Goal: Information Seeking & Learning: Learn about a topic

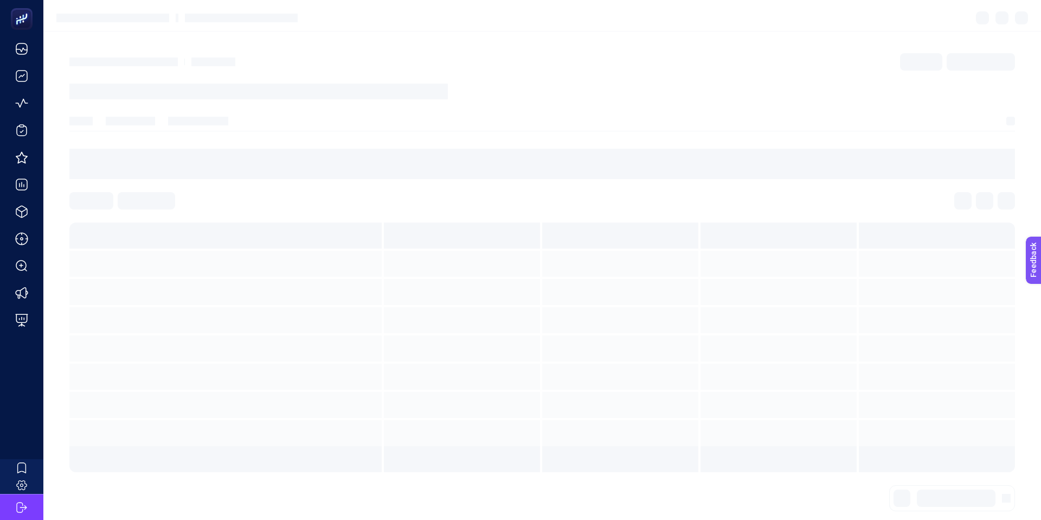
click at [173, 97] on section at bounding box center [542, 76] width 946 height 46
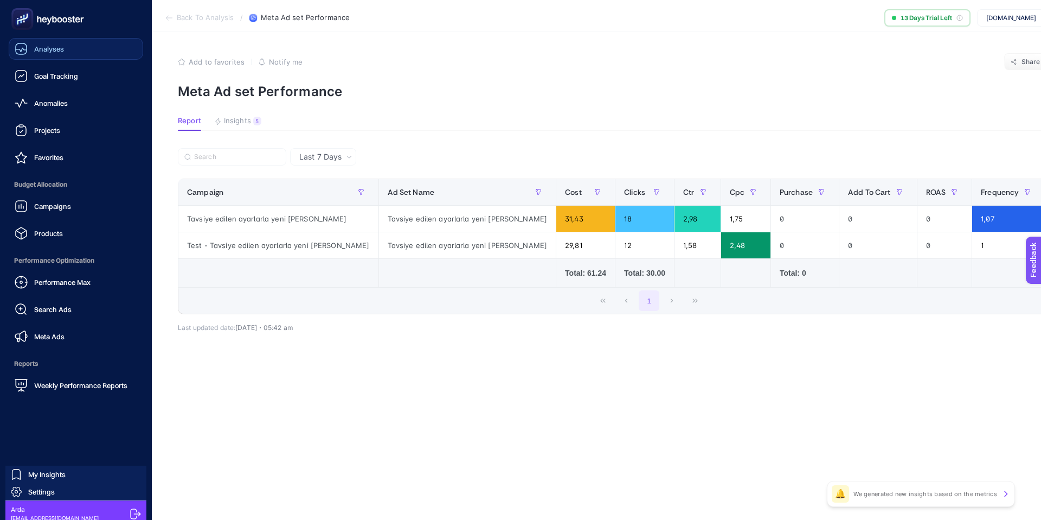
click at [57, 51] on span "Analyses" at bounding box center [49, 48] width 30 height 9
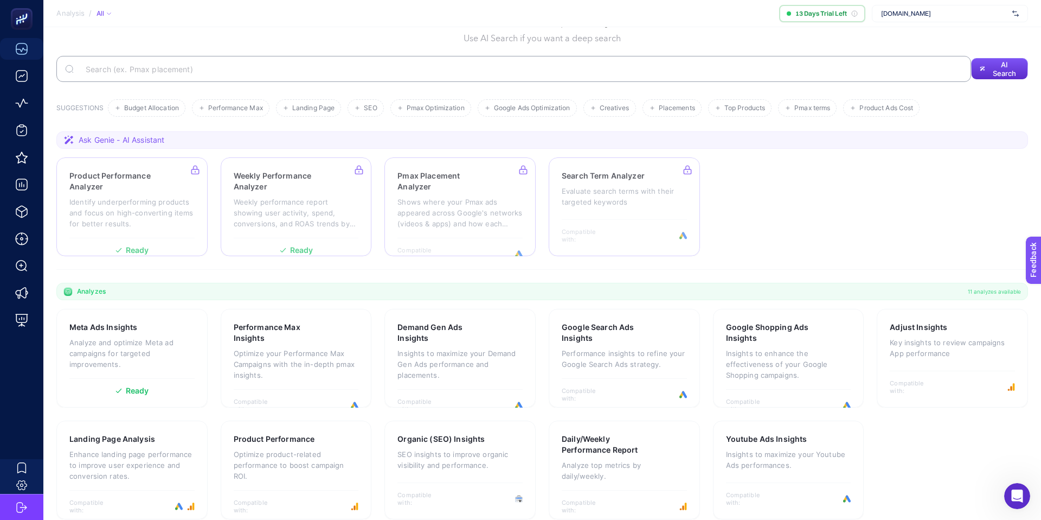
scroll to position [67, 0]
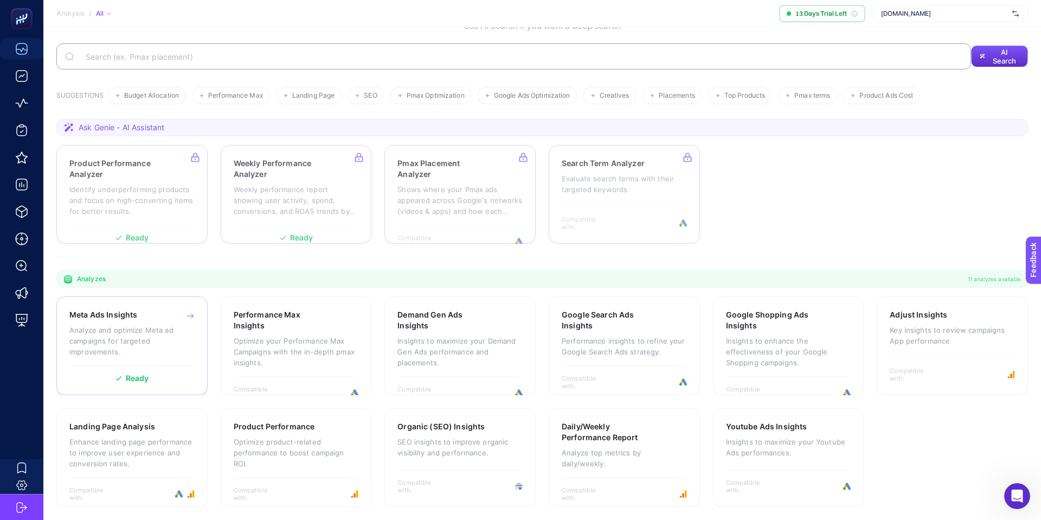
click at [141, 343] on p "Analyze and optimize Meta ad campaigns for targeted improvements." at bounding box center [131, 340] width 125 height 33
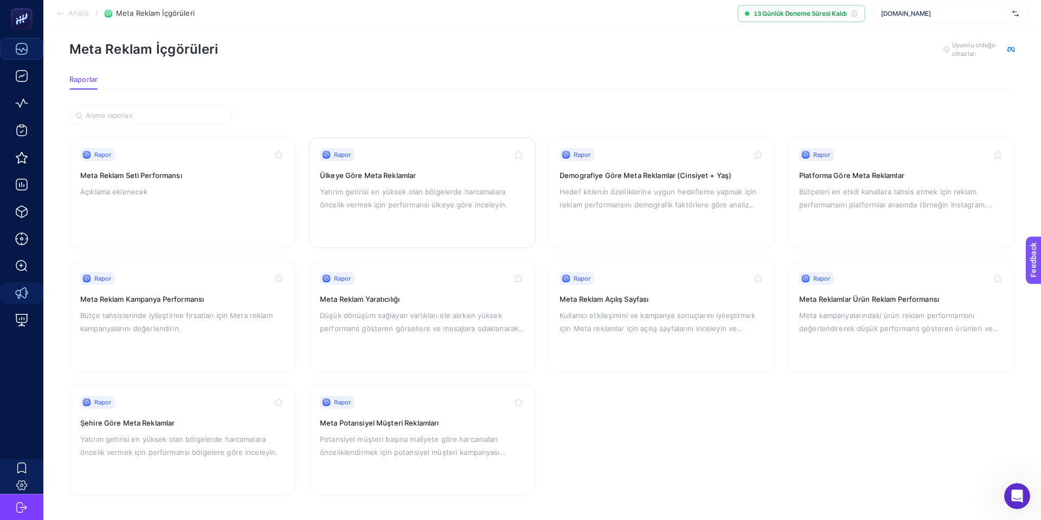
scroll to position [18, 0]
click at [124, 172] on font "Meta Reklam Seti Performansı" at bounding box center [131, 173] width 102 height 9
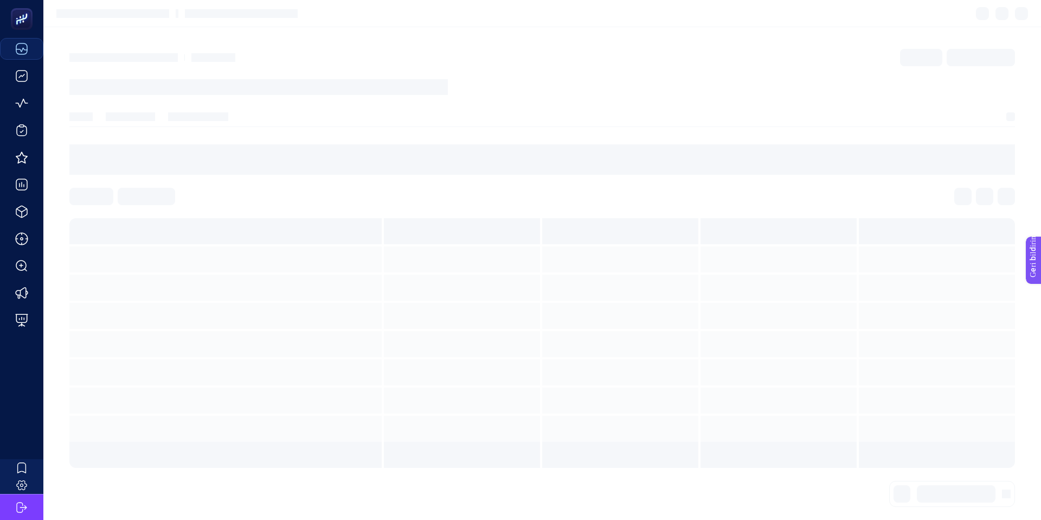
scroll to position [4, 0]
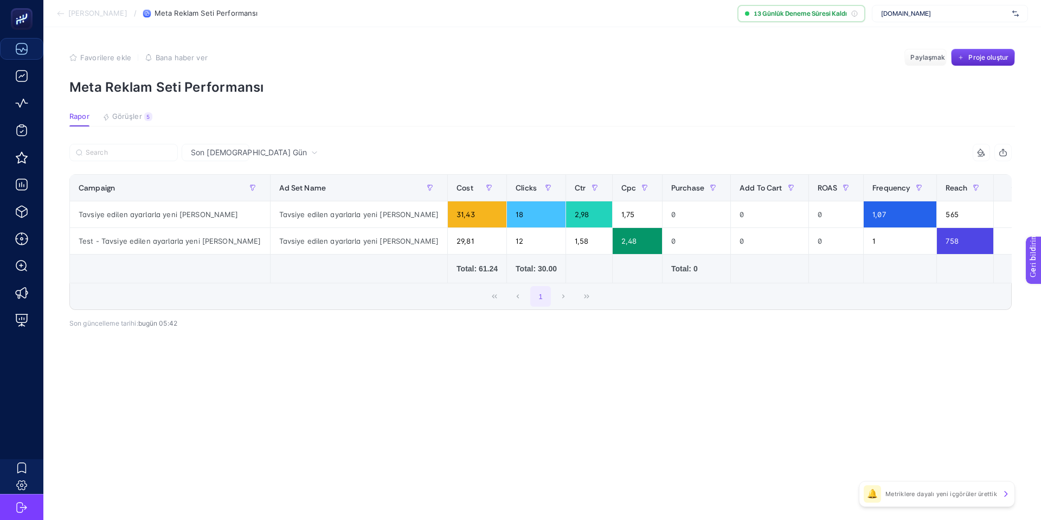
click at [956, 494] on font "Metriklere dayalı yeni içgörüler ürettik" at bounding box center [942, 494] width 112 height 8
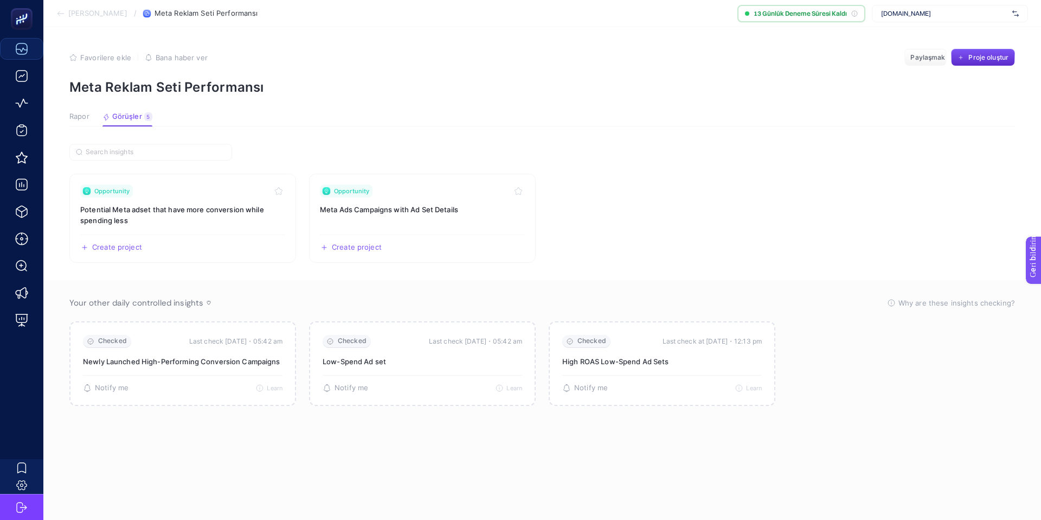
scroll to position [9, 0]
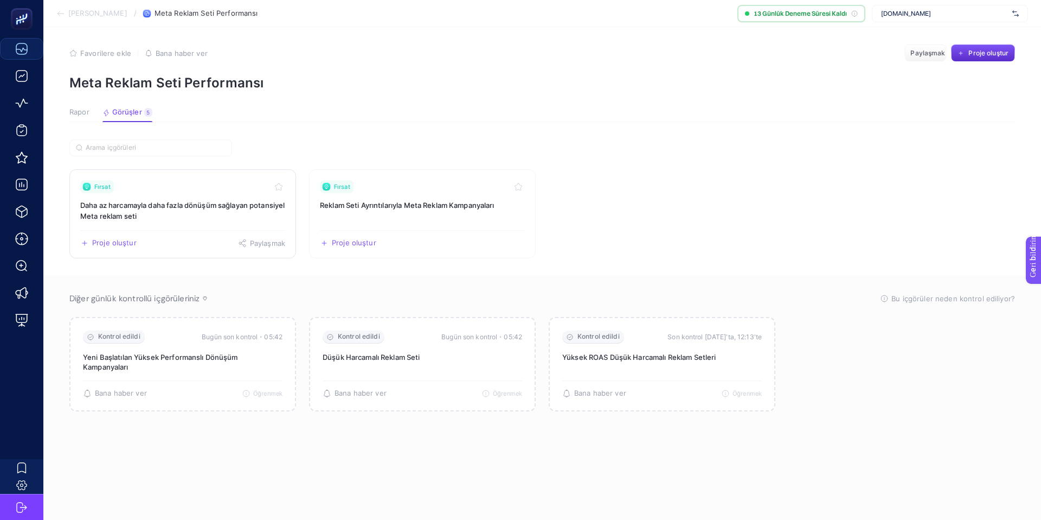
click at [179, 210] on h3 "Daha az harcamayla daha fazla dönüşüm sağlayan potansiyel Meta reklam seti" at bounding box center [182, 211] width 205 height 22
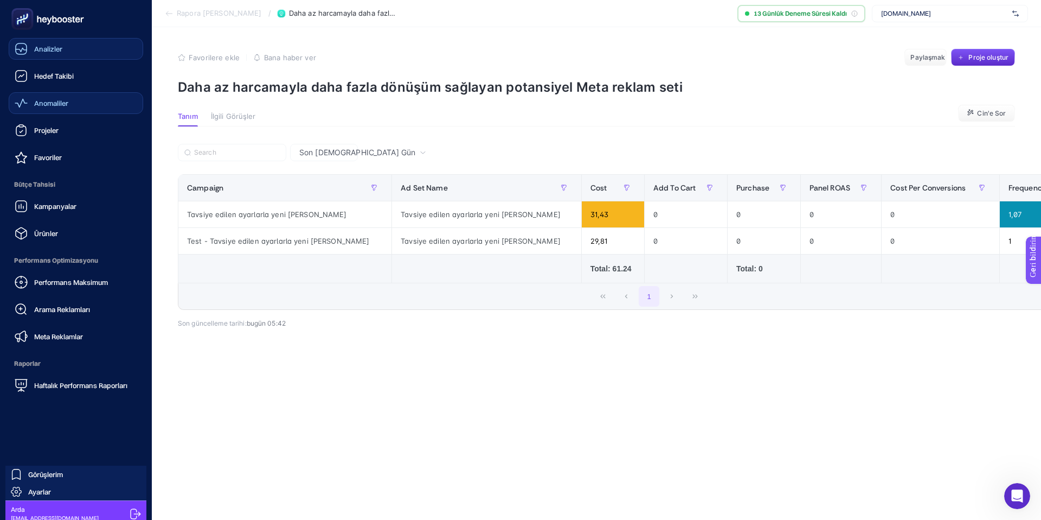
click at [47, 106] on font "Anomaliler" at bounding box center [51, 103] width 34 height 9
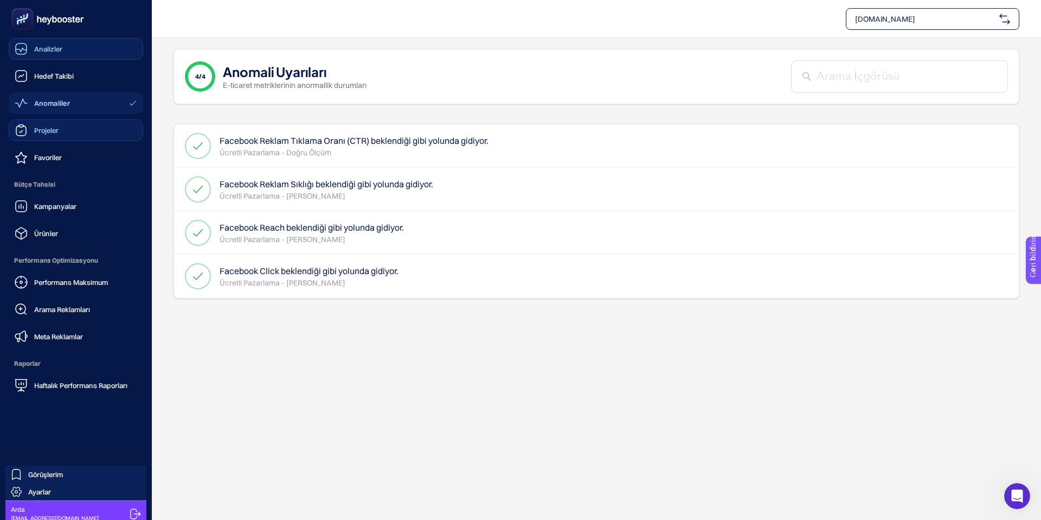
click at [46, 127] on font "Projeler" at bounding box center [46, 130] width 24 height 9
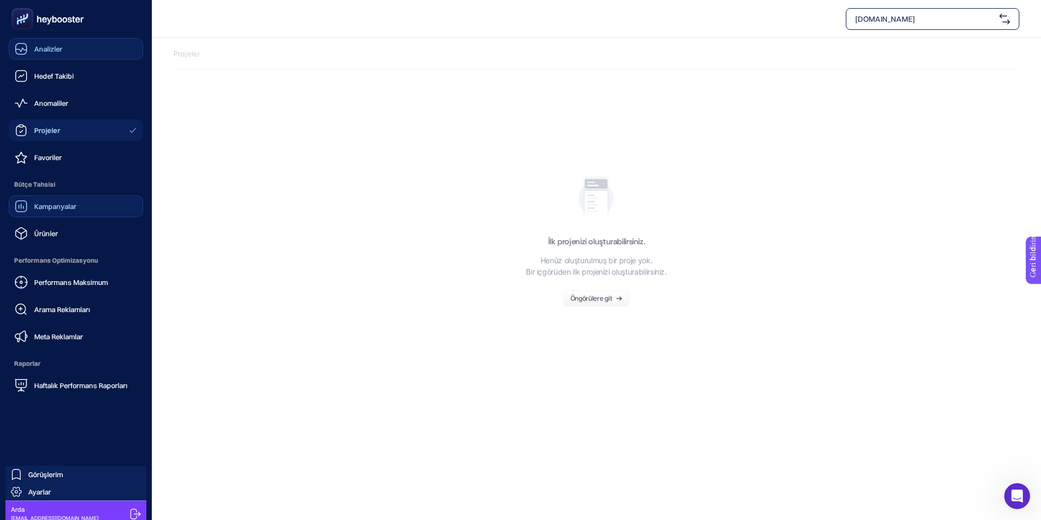
click at [56, 205] on font "Kampanyalar" at bounding box center [55, 206] width 42 height 9
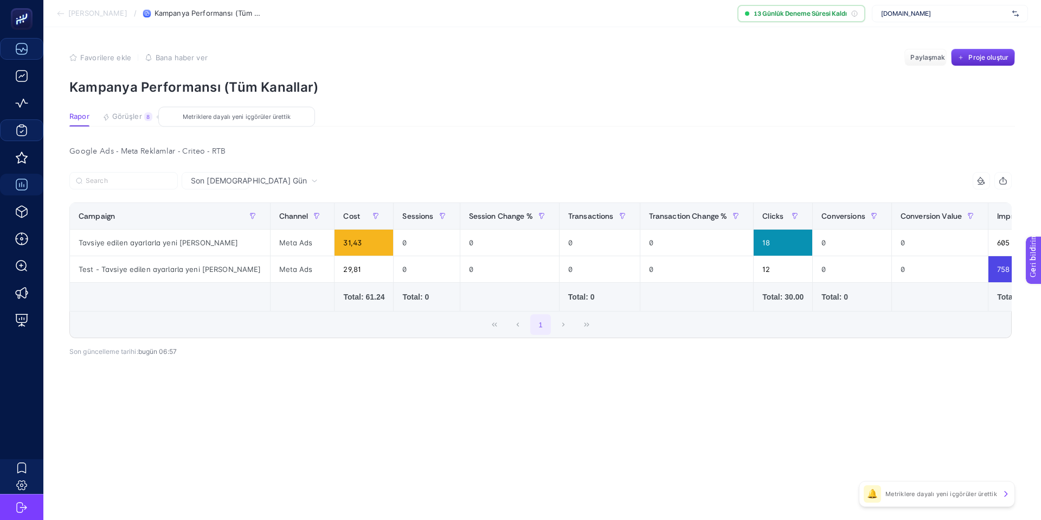
click at [130, 115] on font "Görüşler" at bounding box center [127, 116] width 30 height 9
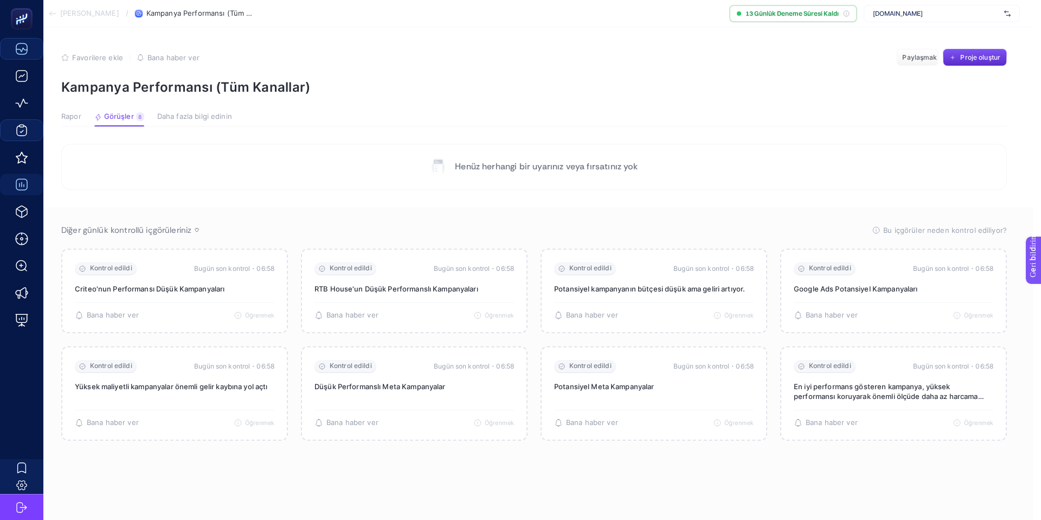
scroll to position [0, 8]
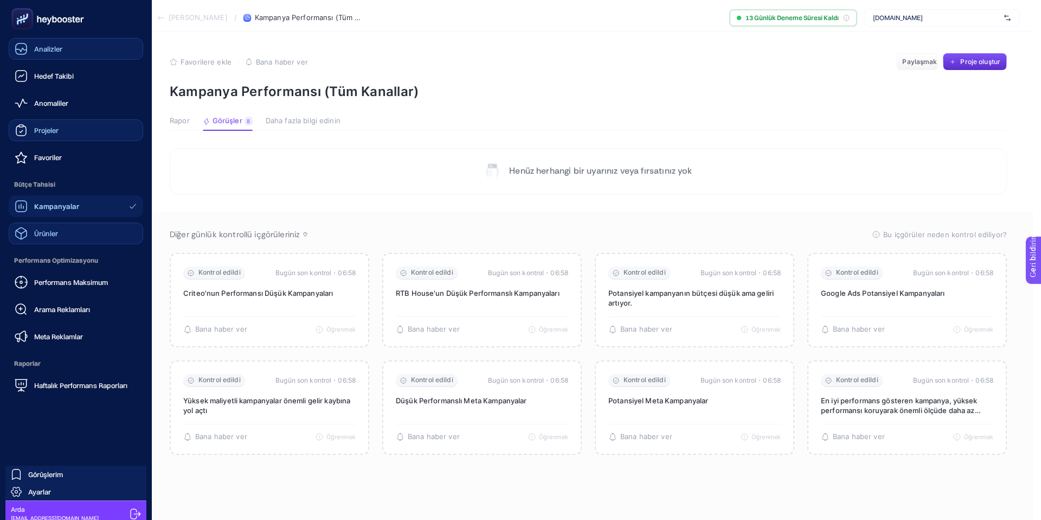
click at [57, 232] on font "Ürünler" at bounding box center [46, 233] width 24 height 9
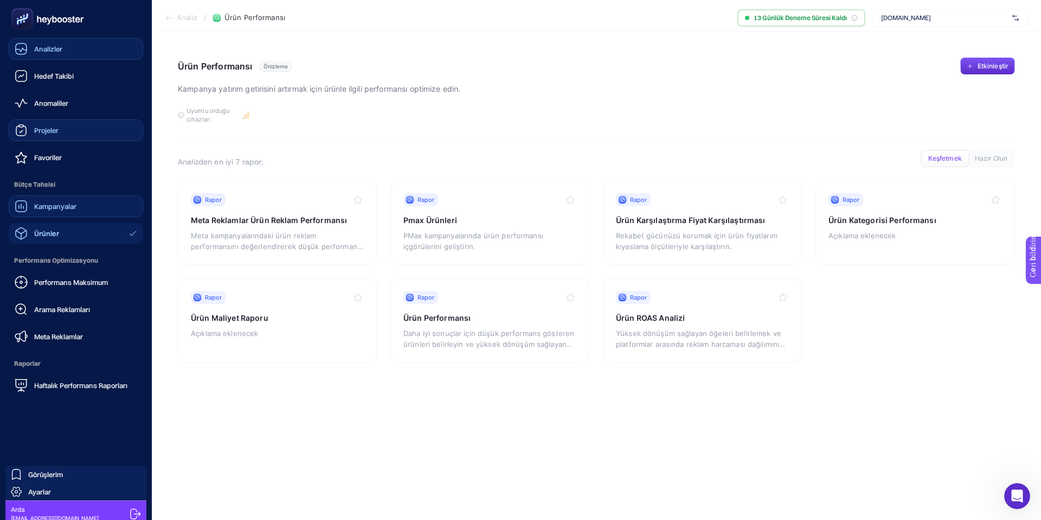
scroll to position [7, 0]
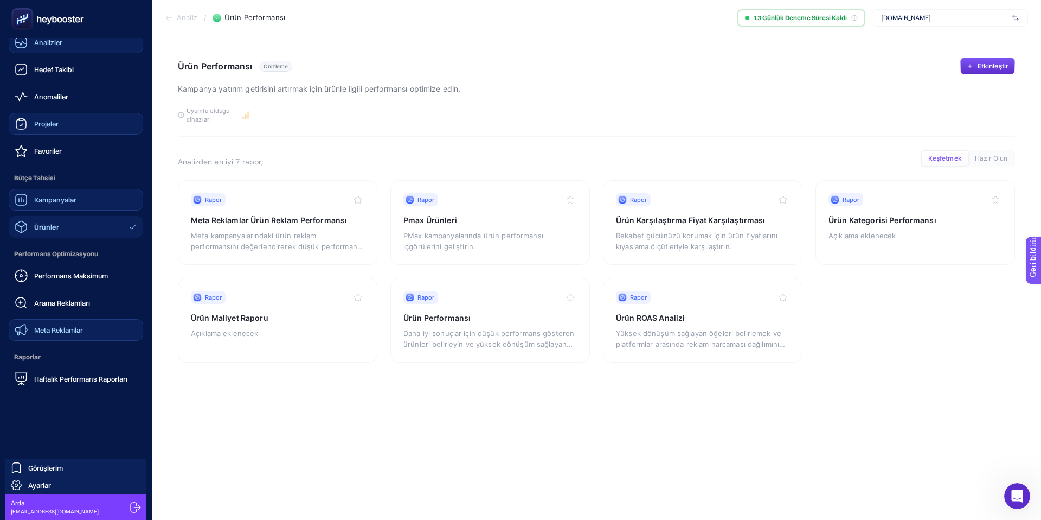
click at [52, 334] on div "Meta Reklamlar" at bounding box center [49, 329] width 68 height 13
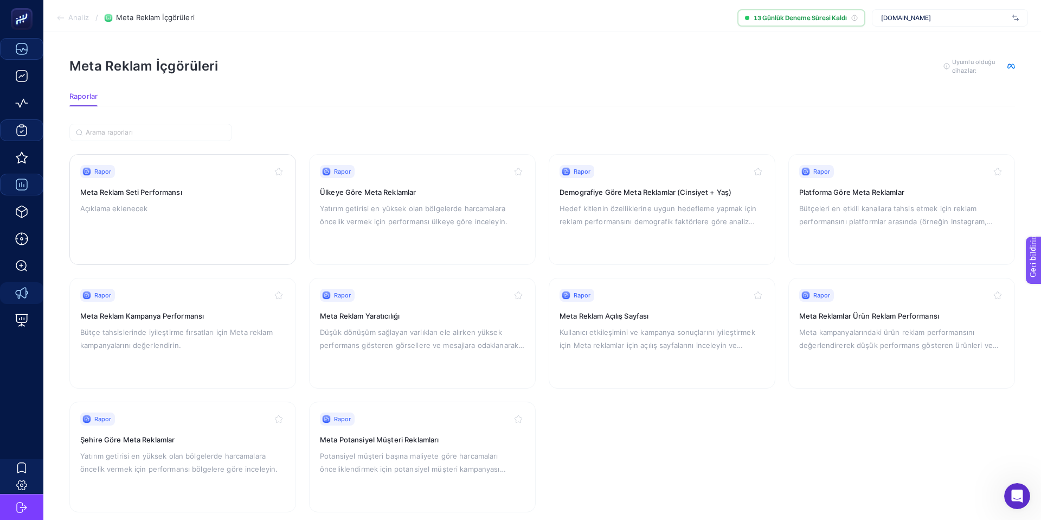
click at [177, 195] on font "Meta Reklam Seti Performansı" at bounding box center [131, 192] width 102 height 9
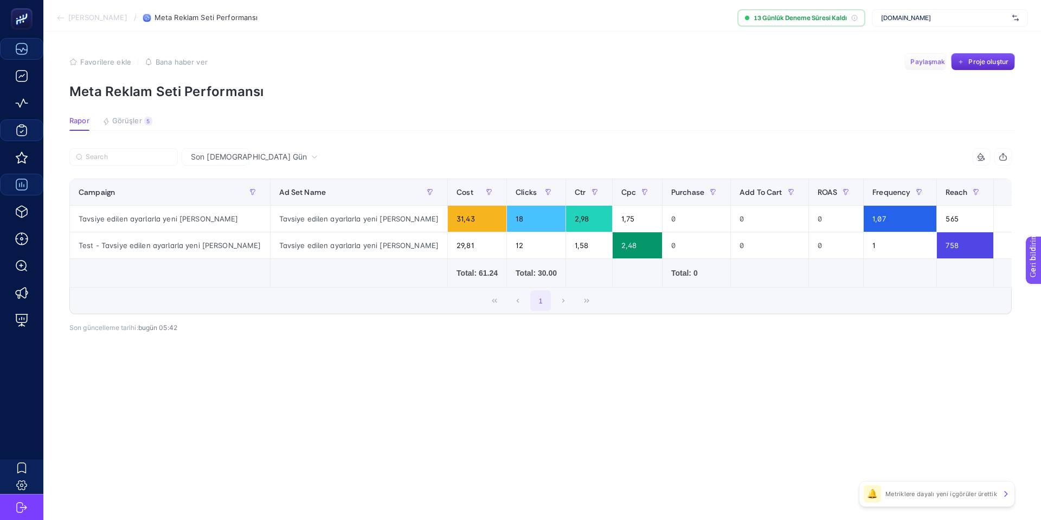
click at [932, 63] on font "Paylaşmak" at bounding box center [928, 61] width 35 height 8
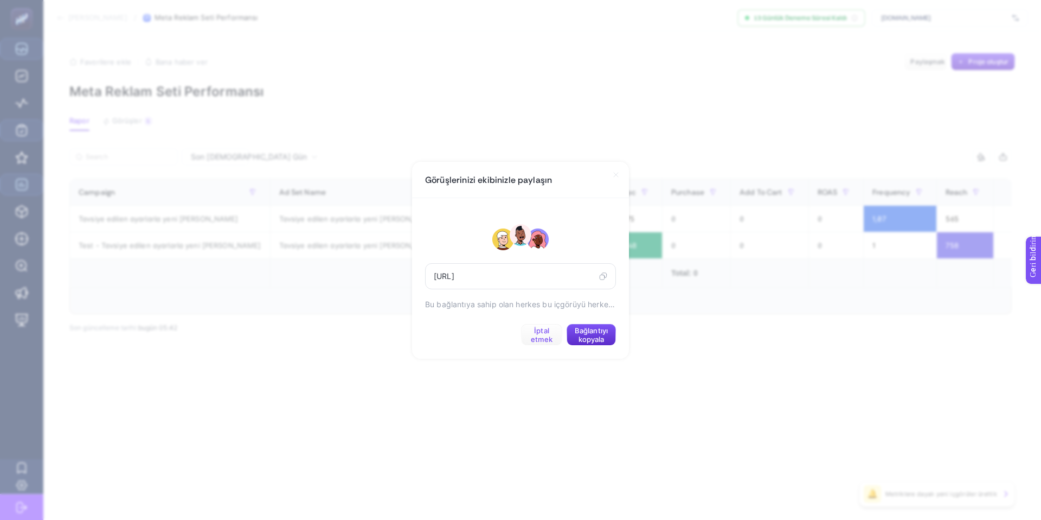
click at [543, 330] on font "İptal etmek" at bounding box center [542, 334] width 22 height 17
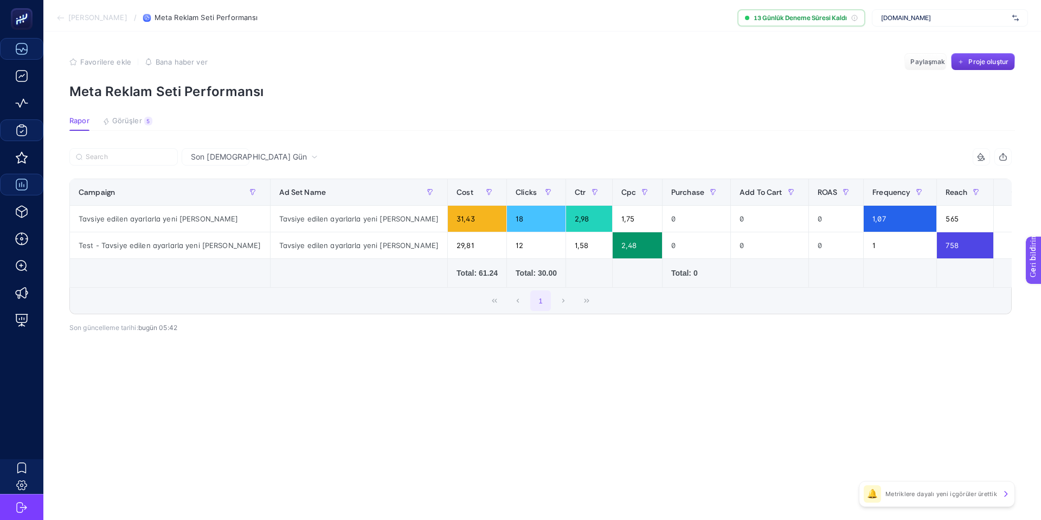
click at [982, 62] on font "Proje oluştur" at bounding box center [989, 61] width 40 height 8
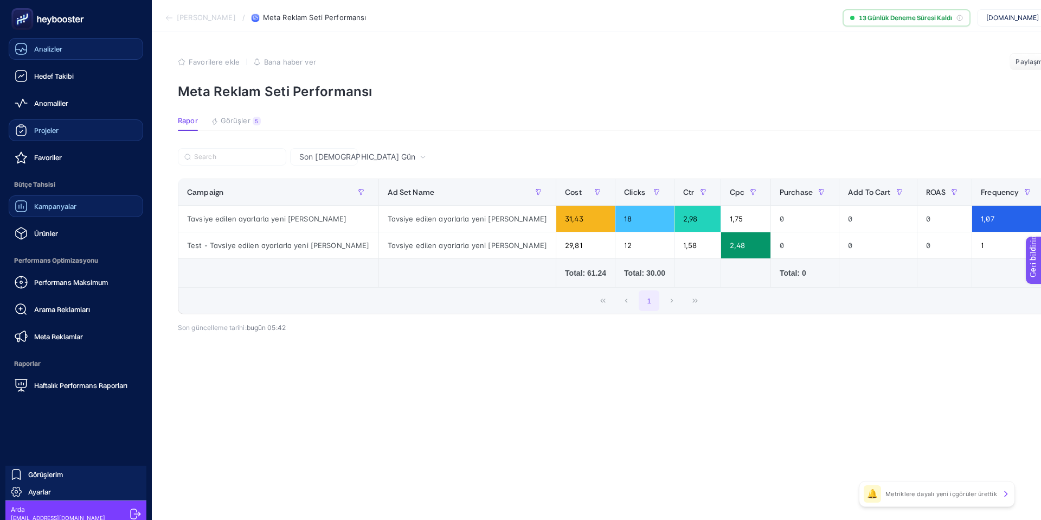
click at [24, 48] on icon at bounding box center [21, 48] width 13 height 13
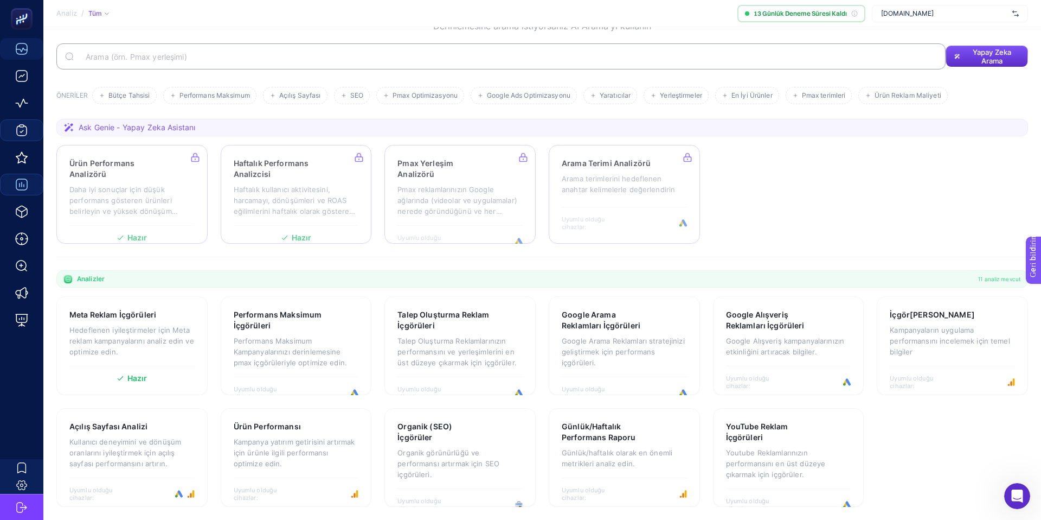
scroll to position [67, 0]
click at [140, 337] on font "Hedeflenen iyileştirmeler için Meta reklam kampanyalarını analiz edin ve optimi…" at bounding box center [131, 340] width 125 height 30
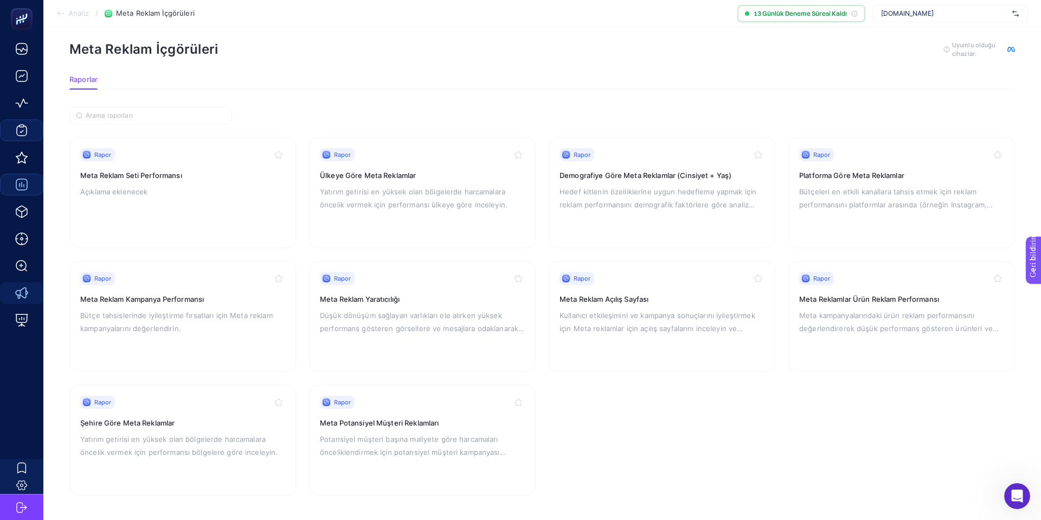
scroll to position [18, 0]
click at [637, 172] on font "Demografiye Göre Meta Reklamlar (Cinsiyet + Yaş)" at bounding box center [646, 173] width 172 height 9
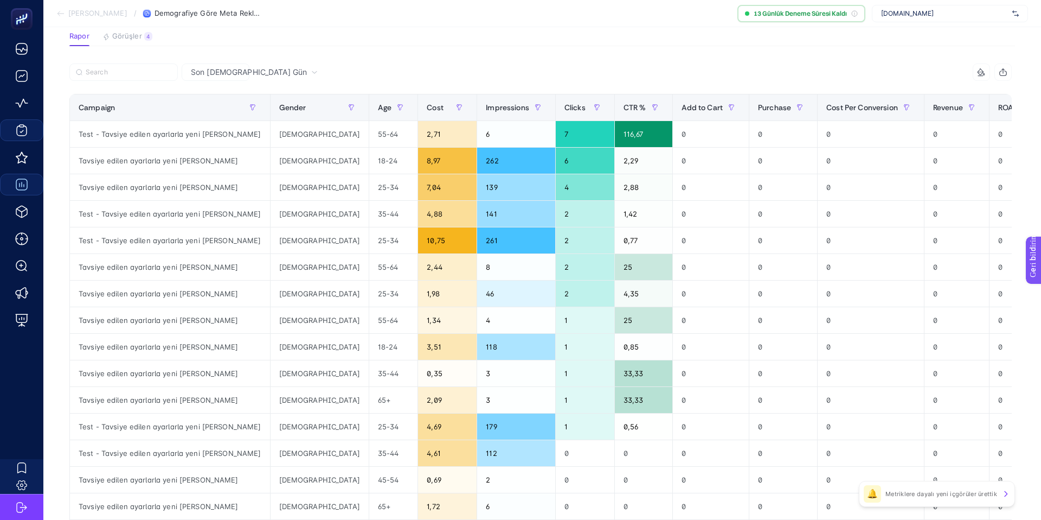
scroll to position [84, 0]
click at [980, 73] on icon at bounding box center [981, 72] width 9 height 9
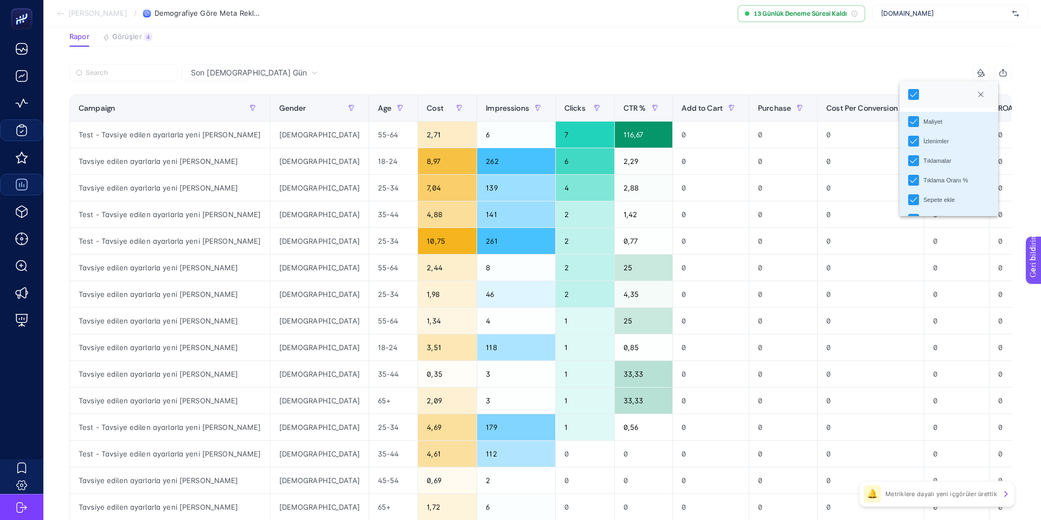
click at [980, 73] on icon at bounding box center [981, 72] width 9 height 9
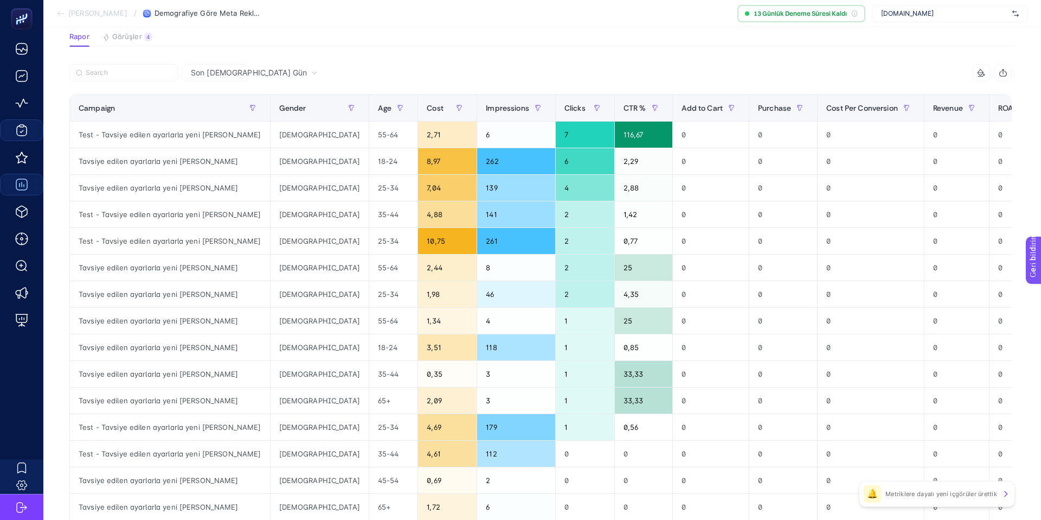
click at [1004, 73] on icon "button" at bounding box center [1003, 72] width 9 height 9
click at [599, 35] on section "Rapor Görüşler 4 Metriklere dayalı yeni içgörüler ürettik" at bounding box center [542, 40] width 946 height 14
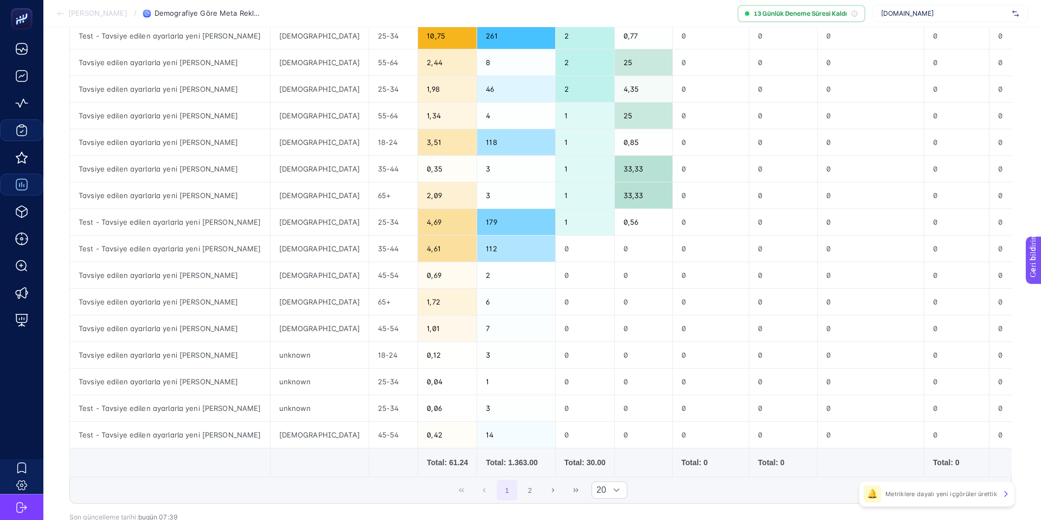
scroll to position [360, 0]
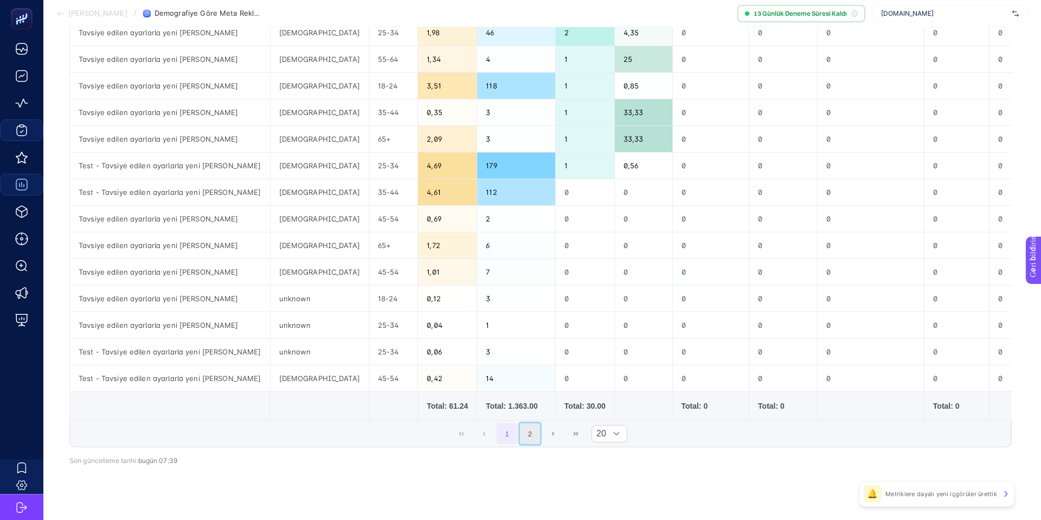
click at [528, 431] on button "2" at bounding box center [530, 433] width 21 height 21
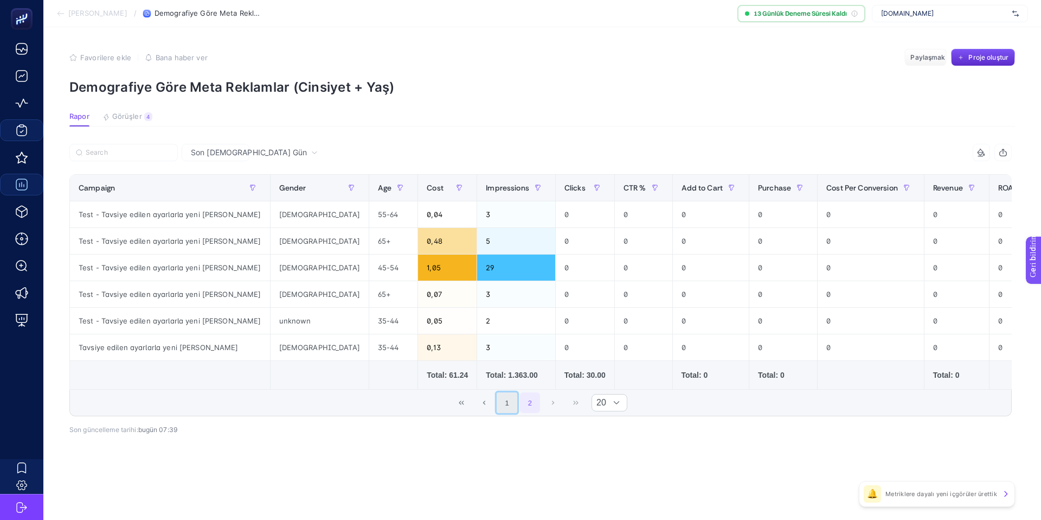
click at [507, 405] on button "1" at bounding box center [507, 402] width 21 height 21
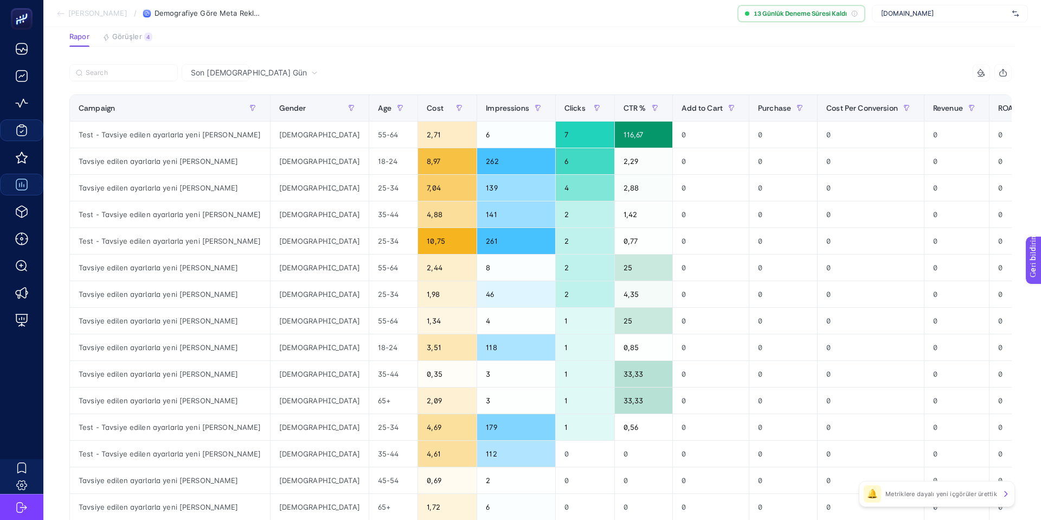
scroll to position [86, 0]
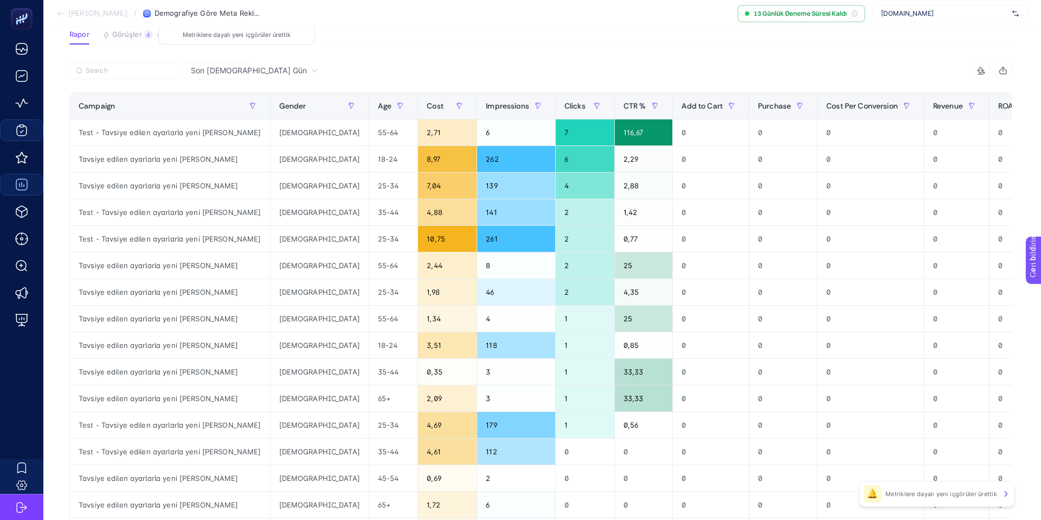
click at [118, 32] on font "Görüşler" at bounding box center [127, 34] width 30 height 9
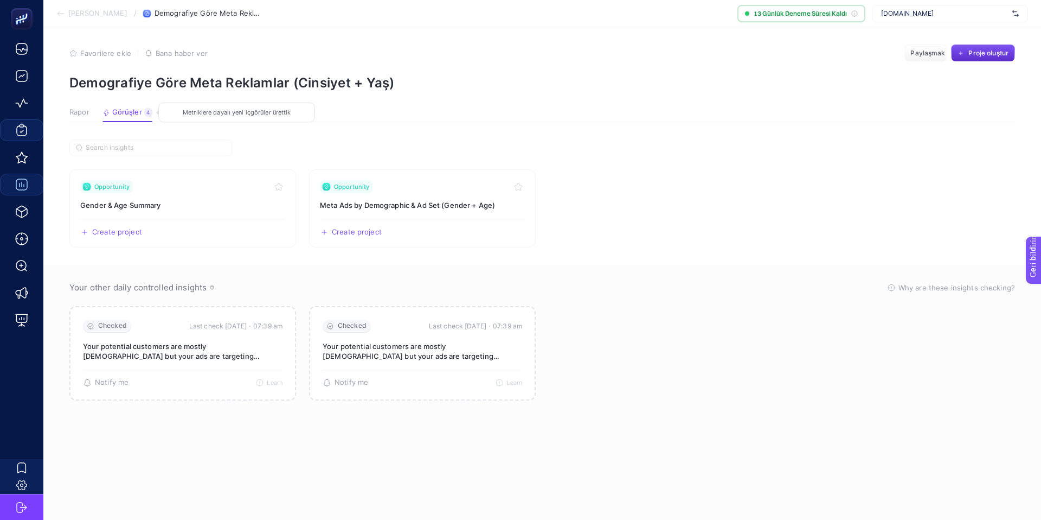
scroll to position [9, 0]
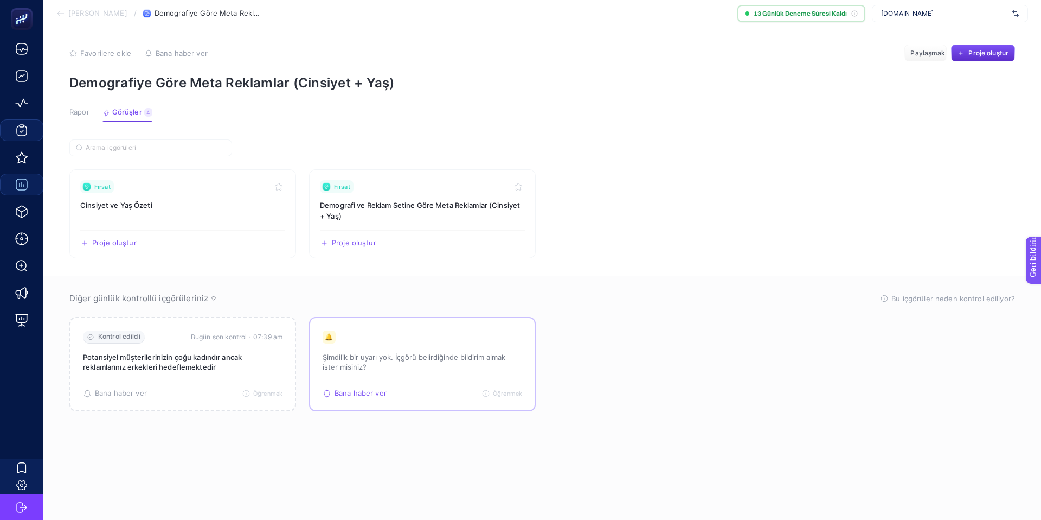
click at [404, 346] on div "🔔 Şimdilik bir uyarı yok. İçgörü belirdiğinde bildirim almak ister misiniz?" at bounding box center [423, 355] width 200 height 50
click at [375, 207] on font "Demografi ve Reklam Setine Göre Meta Reklamlar (Cinsiyet + Yaş)" at bounding box center [420, 211] width 200 height 20
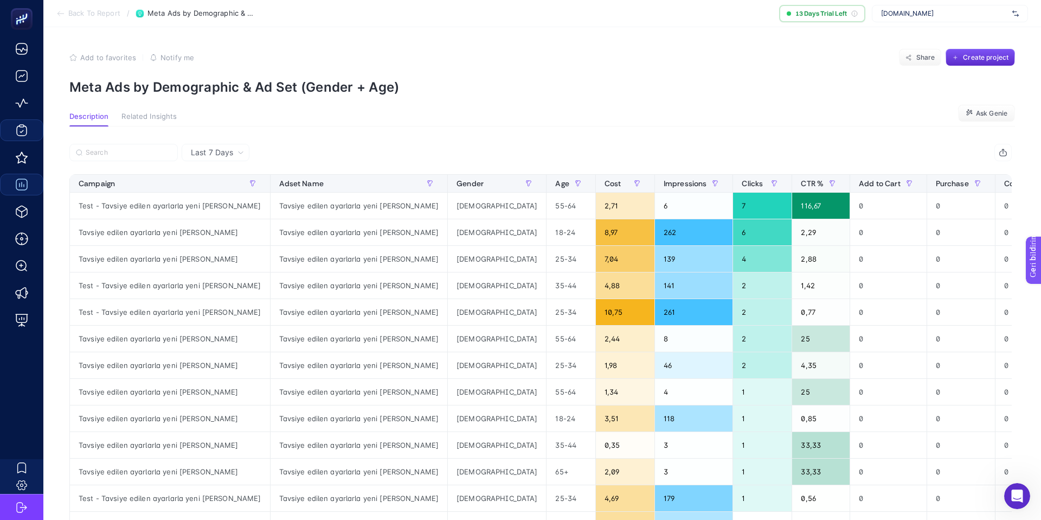
scroll to position [9, 0]
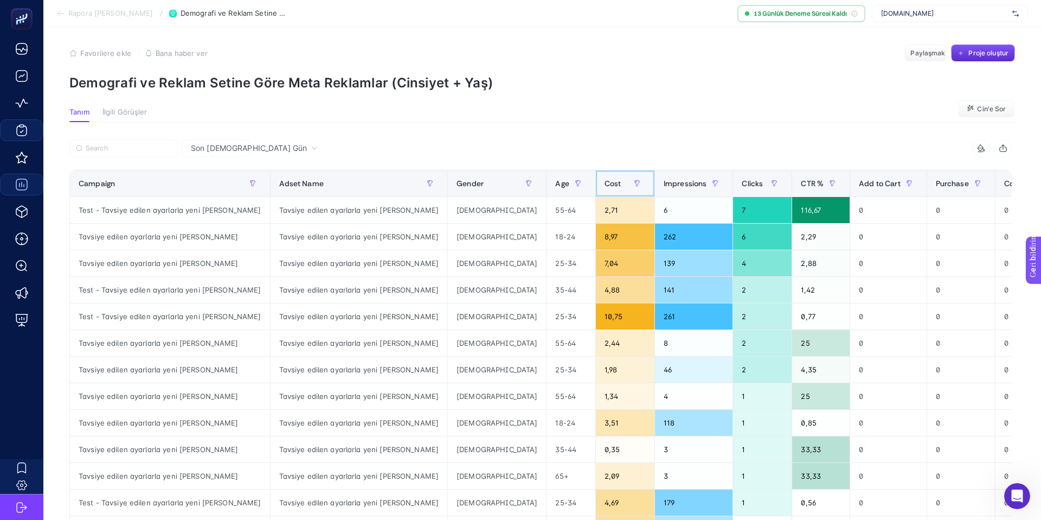
click at [605, 183] on div "Cost" at bounding box center [625, 183] width 41 height 17
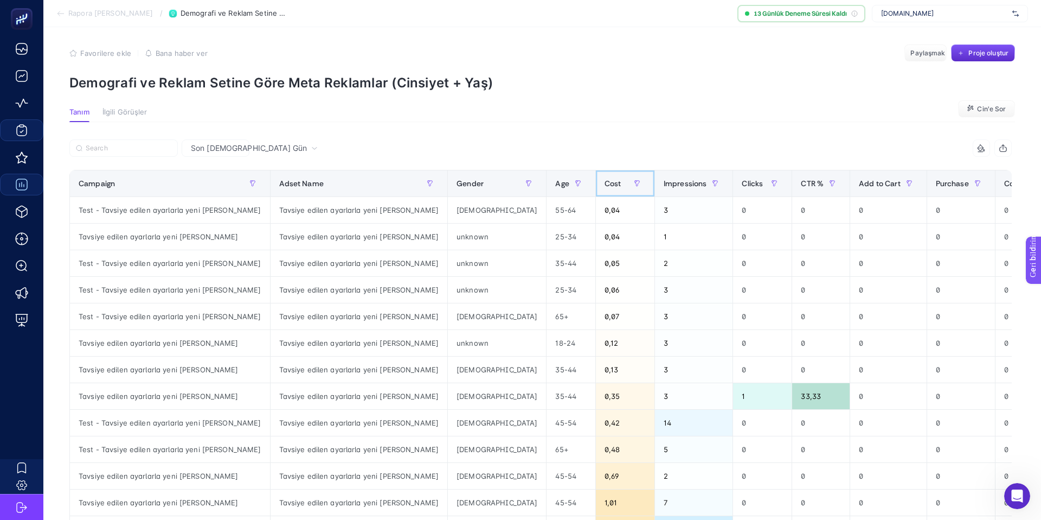
click at [605, 183] on div "Cost" at bounding box center [625, 183] width 41 height 17
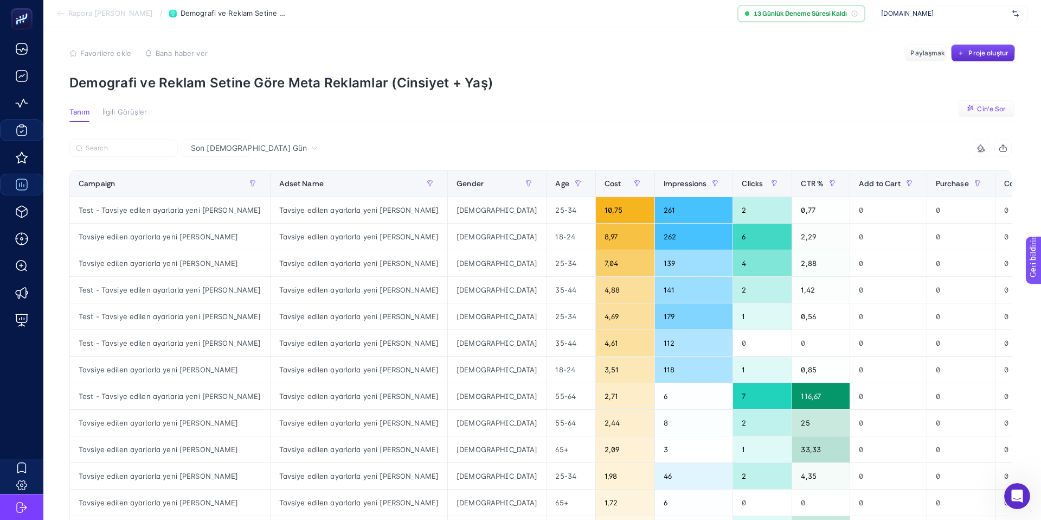
click at [983, 111] on font "Cin'e Sor" at bounding box center [991, 109] width 29 height 8
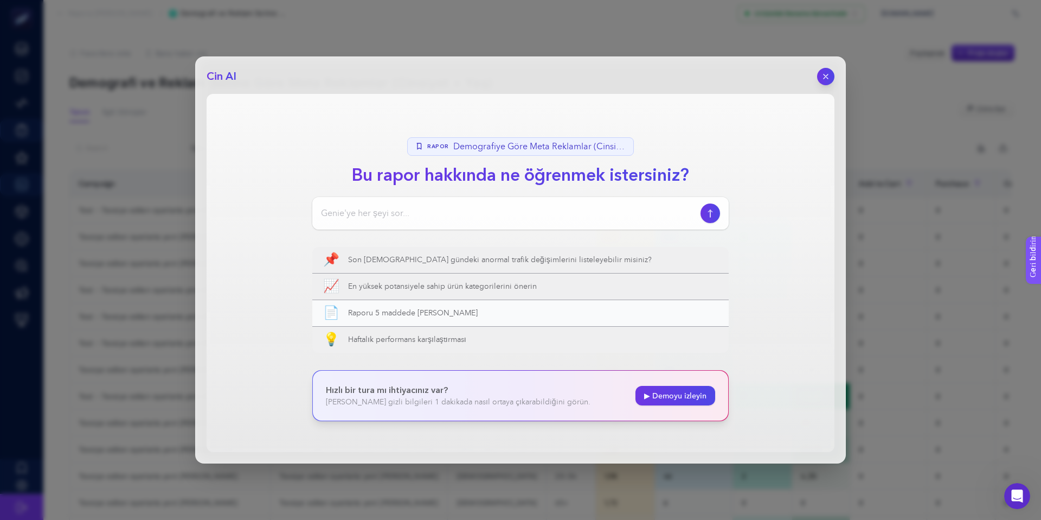
click at [433, 311] on font "Raporu 5 maddede [PERSON_NAME]" at bounding box center [413, 313] width 130 height 8
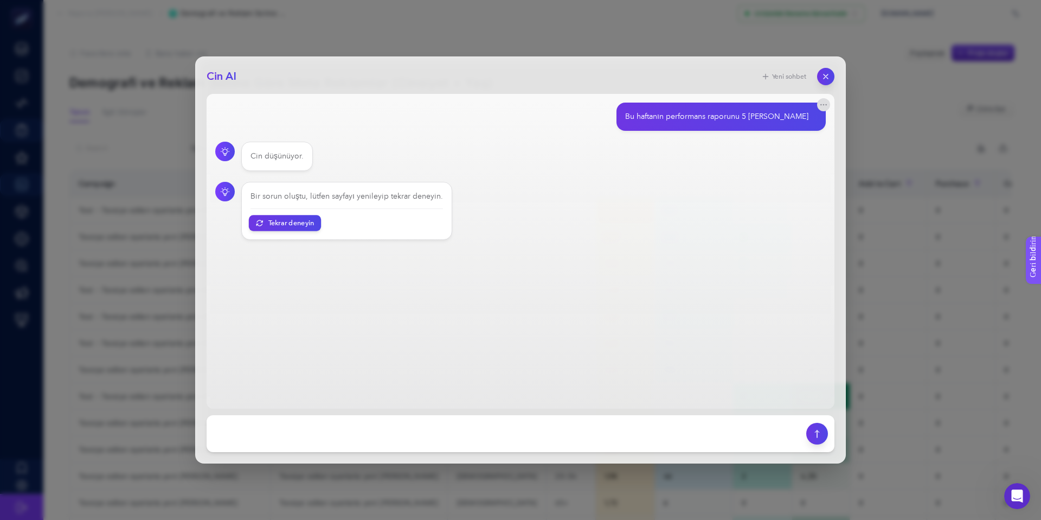
click at [303, 225] on font "Tekrar deneyin" at bounding box center [292, 223] width 46 height 8
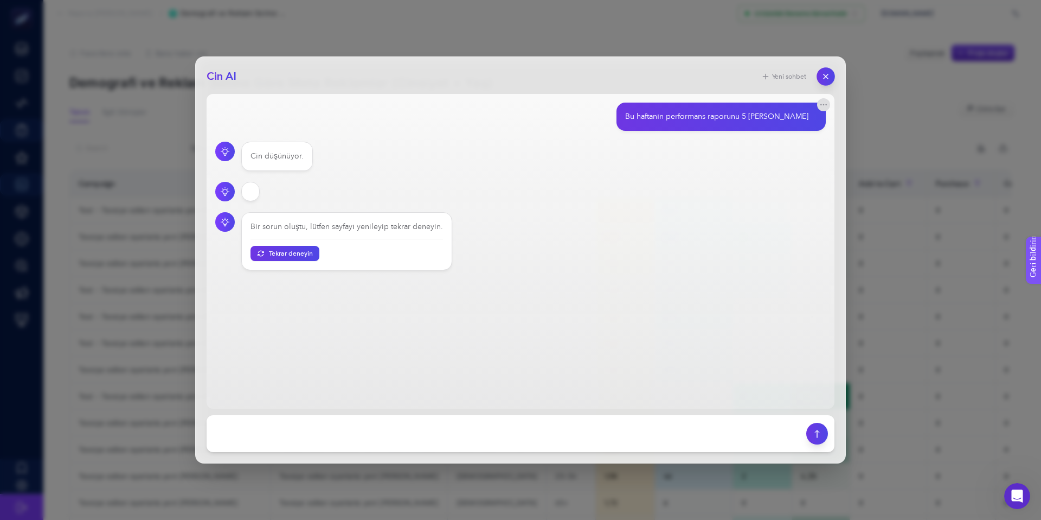
click at [832, 71] on button "button" at bounding box center [826, 76] width 18 height 18
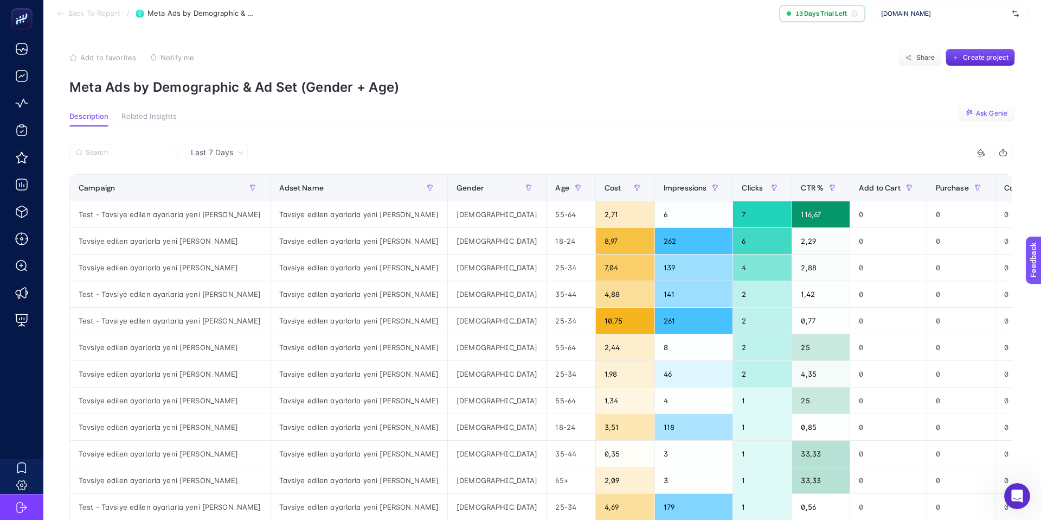
click at [989, 116] on span "Ask Genie" at bounding box center [991, 113] width 31 height 9
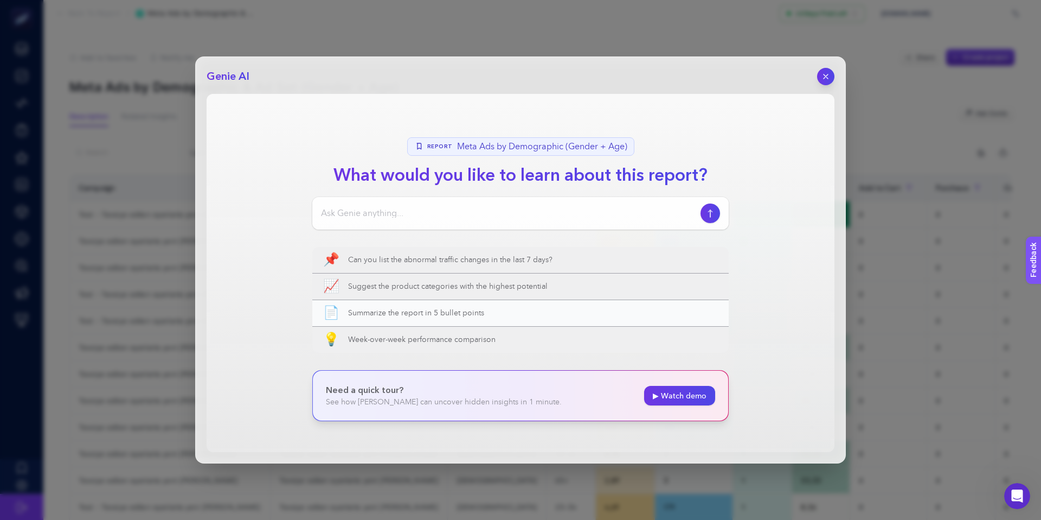
click at [407, 310] on span "Summarize the report in 5 bullet points" at bounding box center [533, 313] width 370 height 11
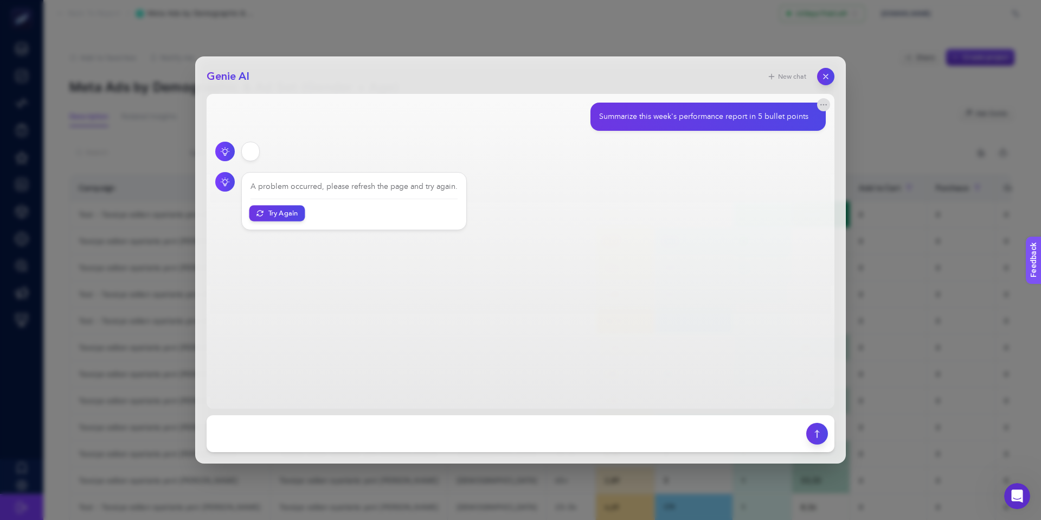
click at [282, 213] on button "Try Again" at bounding box center [278, 213] width 56 height 16
click at [828, 72] on icon "button" at bounding box center [826, 76] width 9 height 9
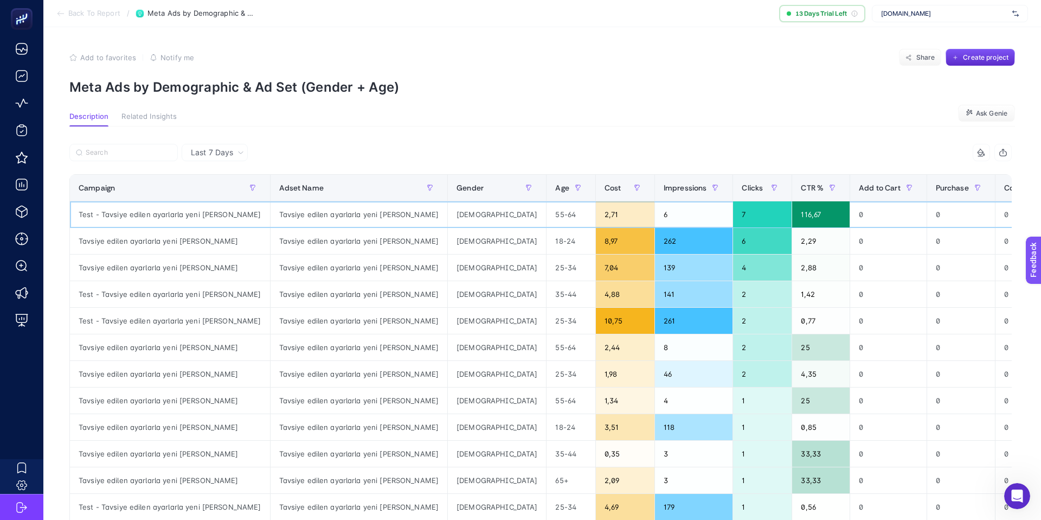
click at [178, 218] on div "Test - Tavsiye edilen ayarlarla yeni [PERSON_NAME]" at bounding box center [170, 214] width 200 height 26
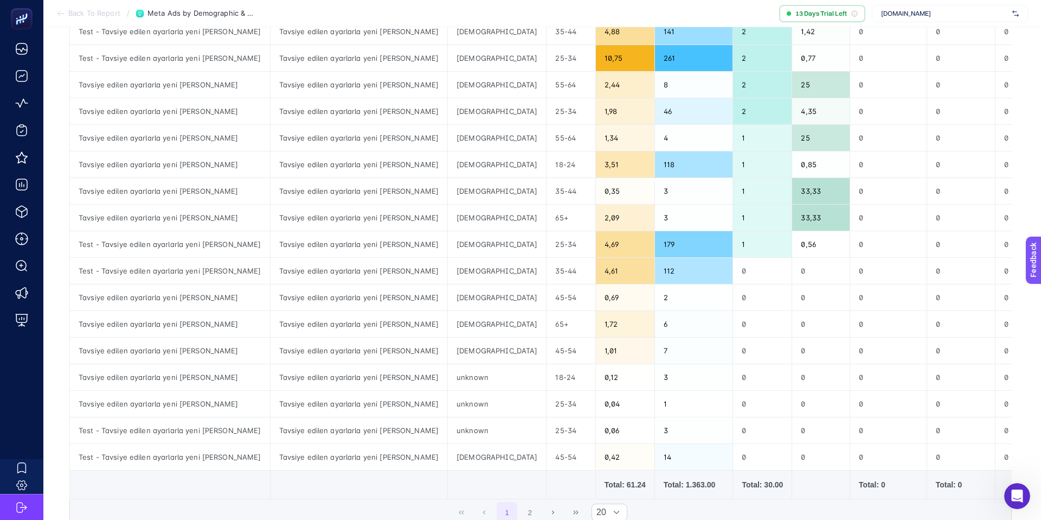
scroll to position [299, 0]
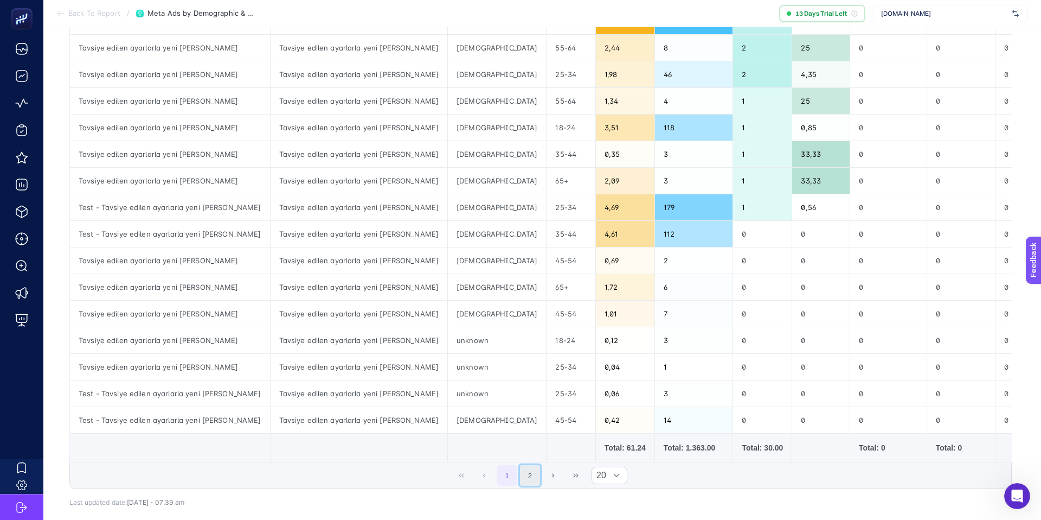
click at [530, 482] on button "2" at bounding box center [530, 475] width 21 height 21
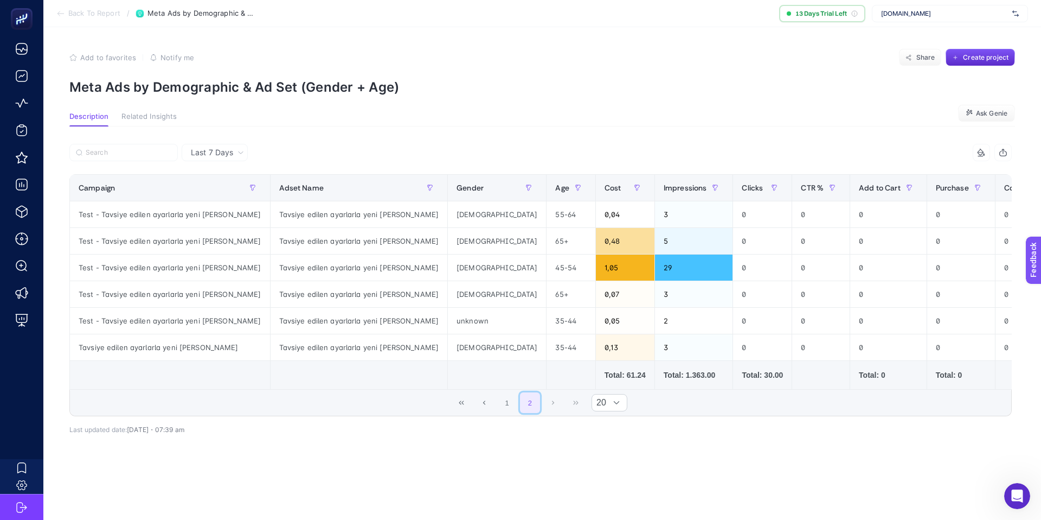
scroll to position [0, 0]
click at [163, 114] on span "Related Insights" at bounding box center [149, 116] width 55 height 9
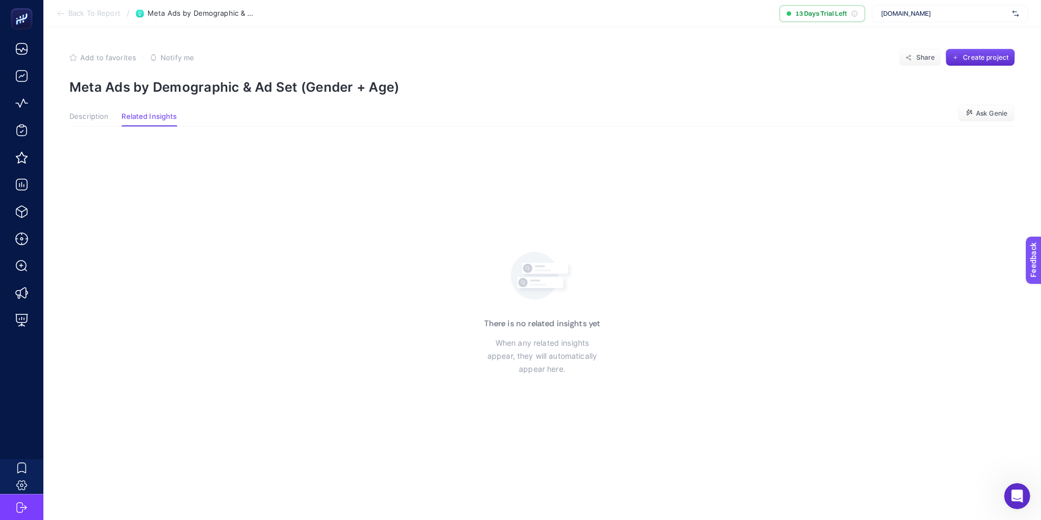
click at [97, 117] on span "Description" at bounding box center [88, 116] width 39 height 9
